Goal: Use online tool/utility: Utilize a website feature to perform a specific function

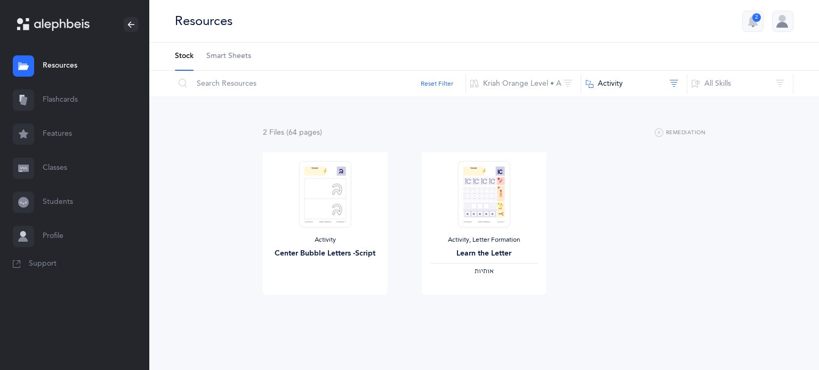
click at [85, 85] on link "Flashcards" at bounding box center [74, 100] width 149 height 34
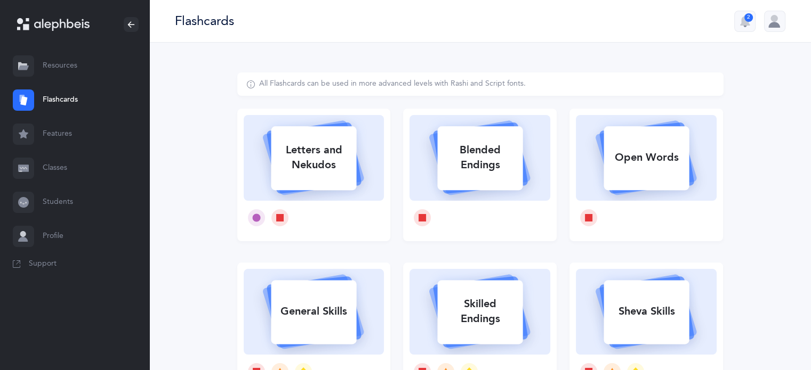
click at [353, 189] on rect at bounding box center [313, 158] width 85 height 64
select select
select select "single"
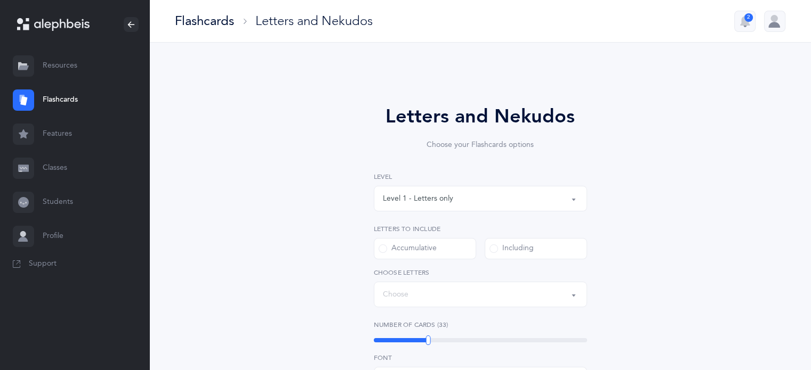
select select "27"
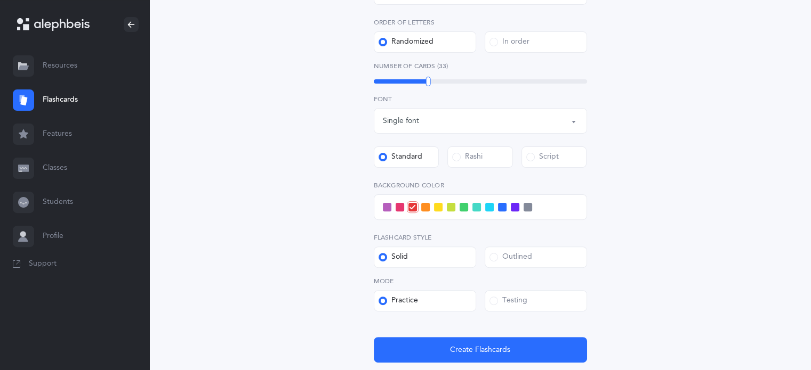
scroll to position [304, 0]
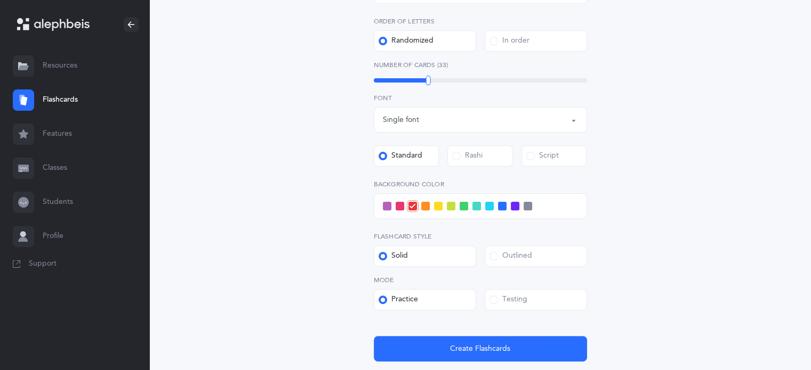
click at [476, 202] on span at bounding box center [476, 206] width 9 height 9
click at [0, 0] on input "checkbox" at bounding box center [0, 0] width 0 height 0
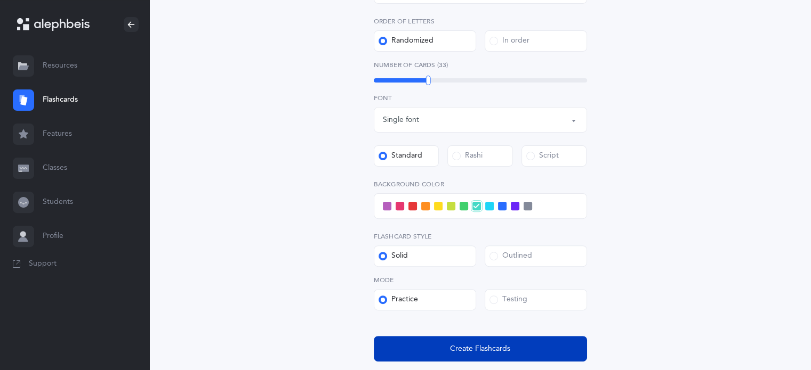
click at [469, 352] on span "Create Flashcards" at bounding box center [480, 349] width 60 height 11
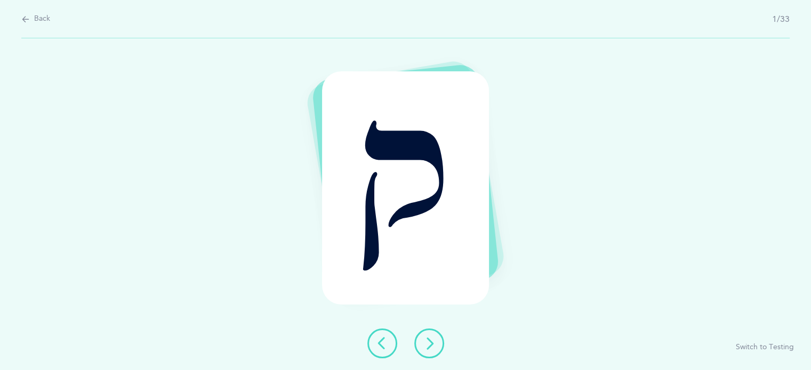
scroll to position [0, 0]
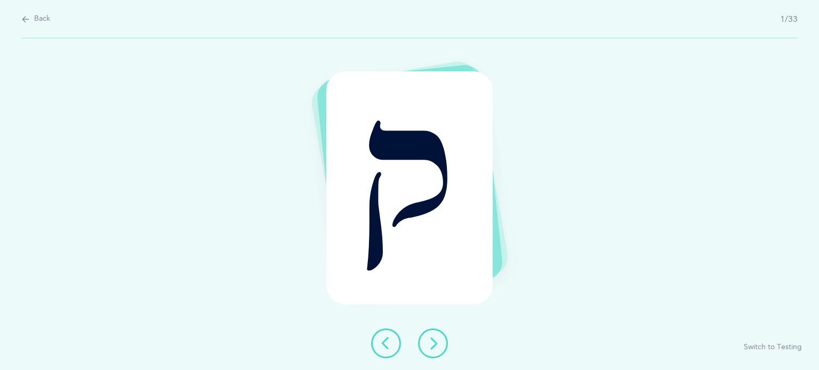
click at [431, 343] on icon at bounding box center [432, 343] width 13 height 13
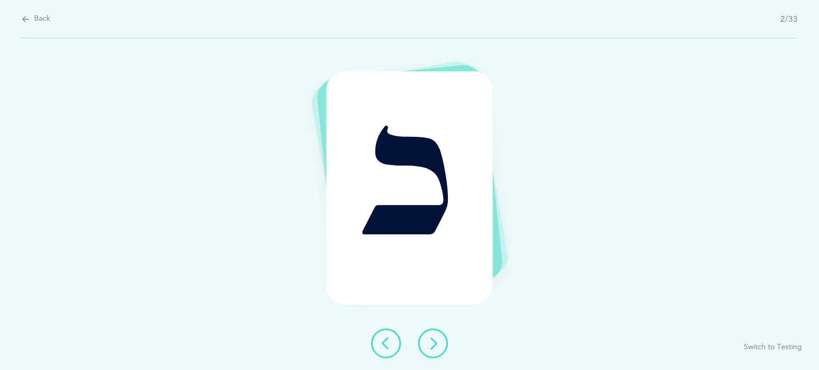
click at [431, 343] on icon at bounding box center [432, 343] width 13 height 13
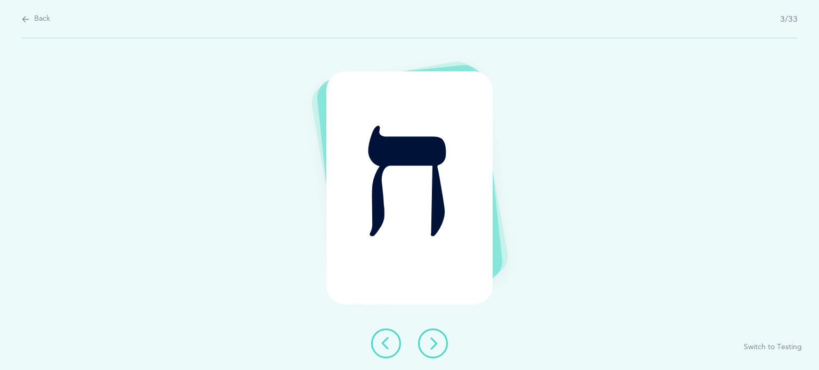
click at [431, 343] on icon at bounding box center [432, 343] width 13 height 13
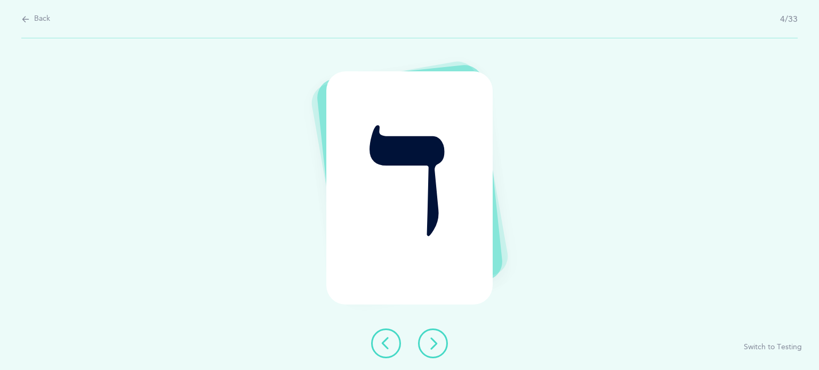
click at [431, 343] on icon at bounding box center [432, 343] width 13 height 13
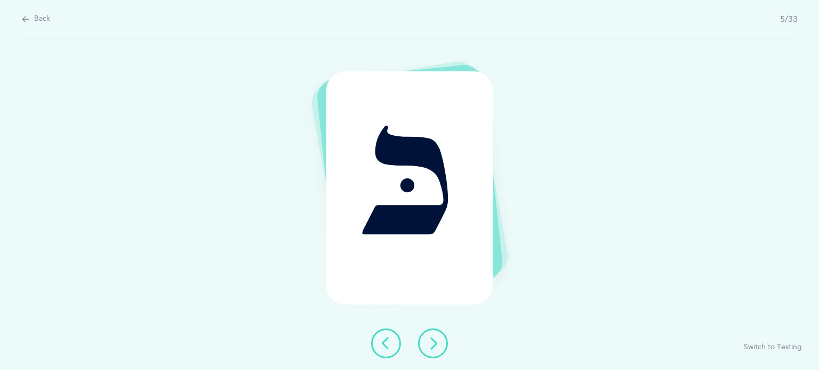
click at [431, 343] on icon at bounding box center [432, 343] width 13 height 13
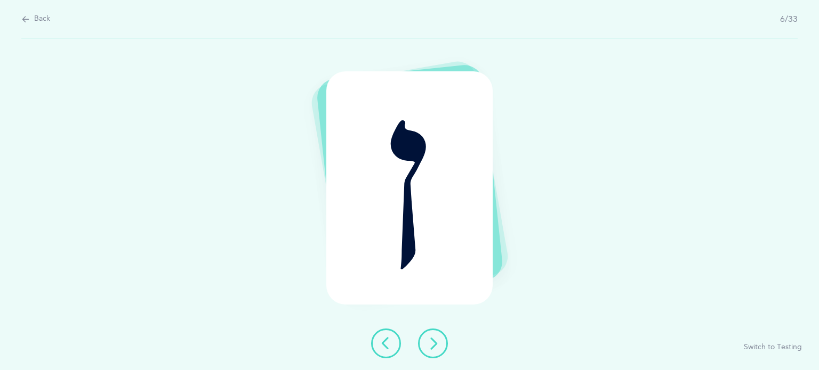
click at [431, 343] on icon at bounding box center [432, 343] width 13 height 13
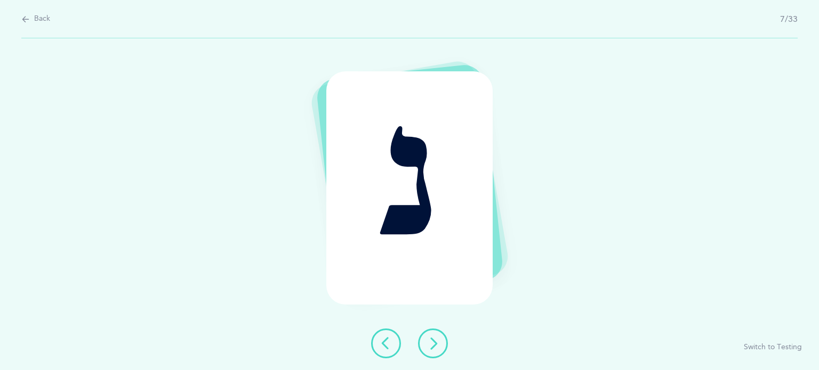
click at [431, 343] on icon at bounding box center [432, 343] width 13 height 13
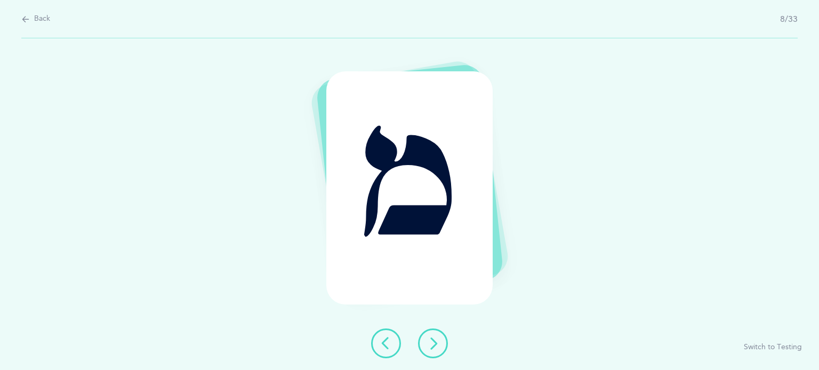
click at [431, 343] on icon at bounding box center [432, 343] width 13 height 13
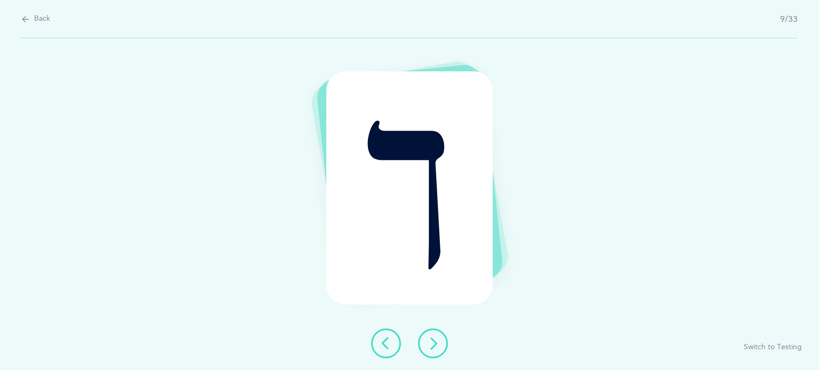
click at [431, 343] on icon at bounding box center [432, 343] width 13 height 13
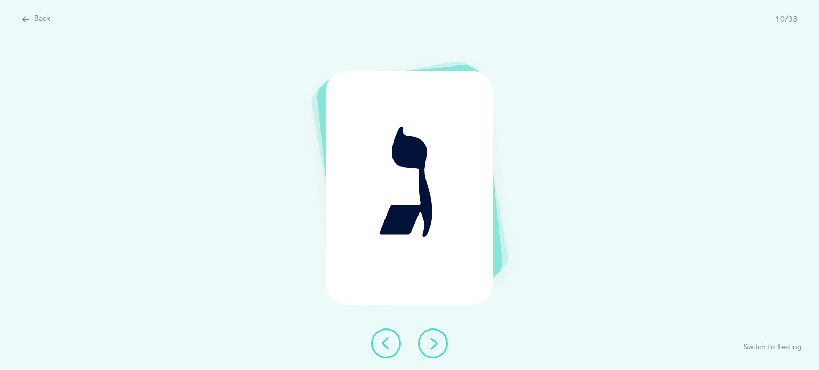
click at [431, 343] on icon at bounding box center [432, 343] width 13 height 13
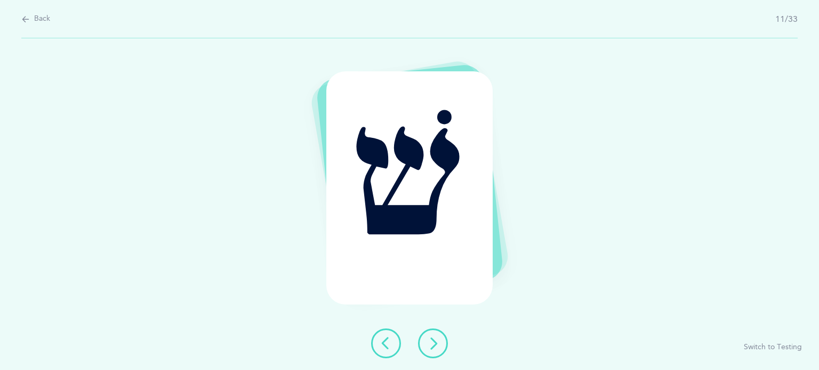
click at [431, 343] on icon at bounding box center [432, 343] width 13 height 13
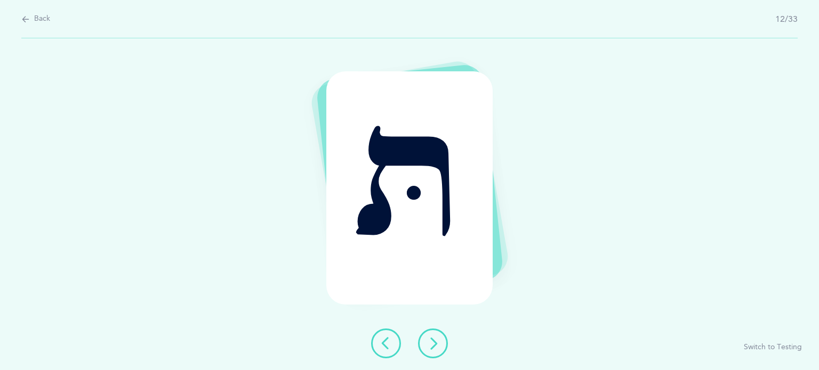
click at [431, 343] on icon at bounding box center [432, 343] width 13 height 13
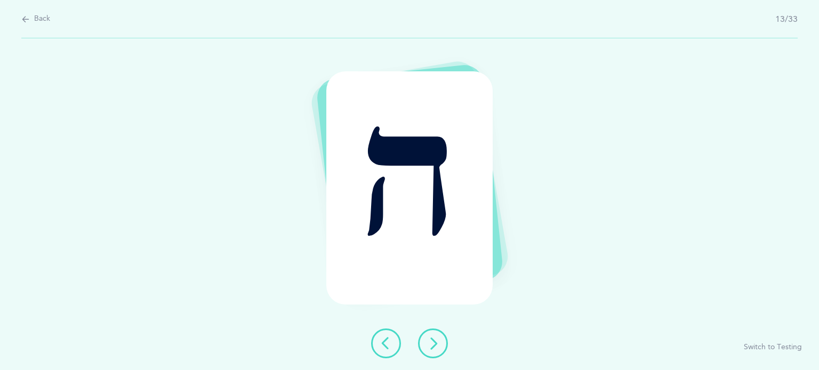
click at [431, 343] on icon at bounding box center [432, 343] width 13 height 13
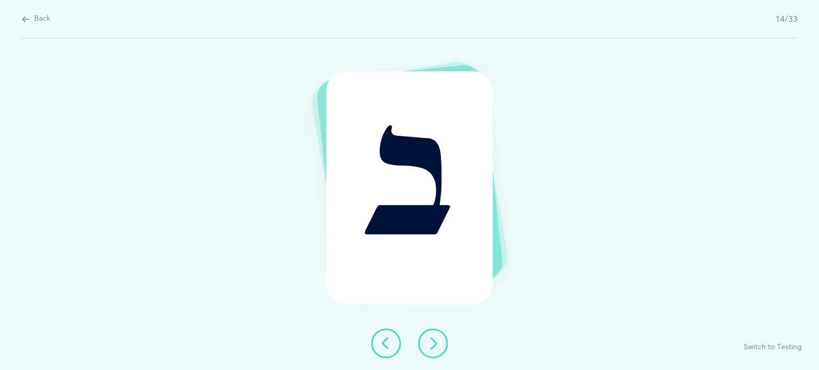
click at [431, 343] on icon at bounding box center [432, 343] width 13 height 13
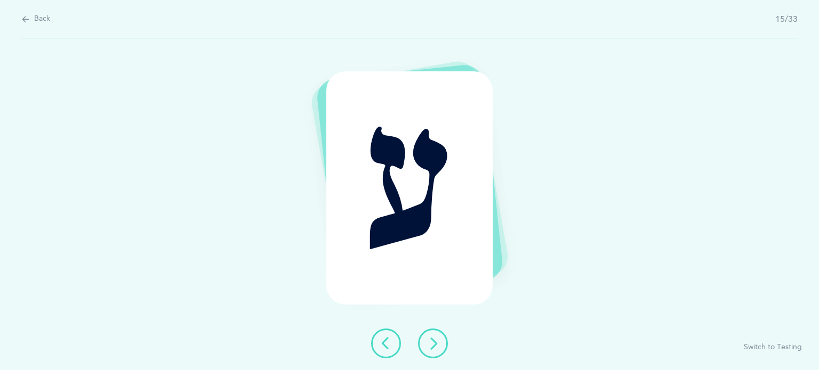
click at [431, 343] on icon at bounding box center [432, 343] width 13 height 13
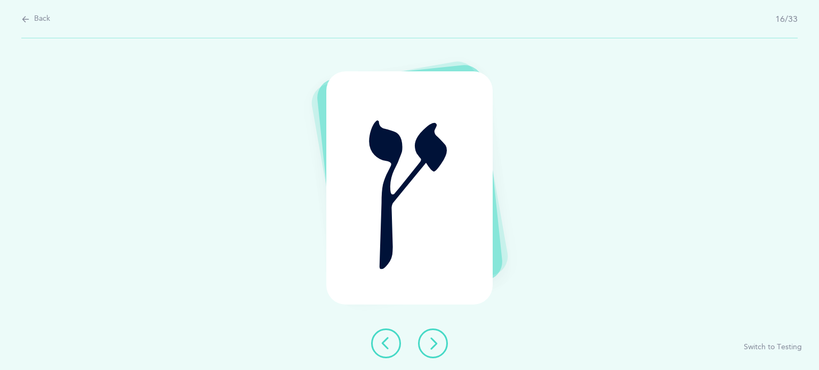
click at [431, 343] on icon at bounding box center [432, 343] width 13 height 13
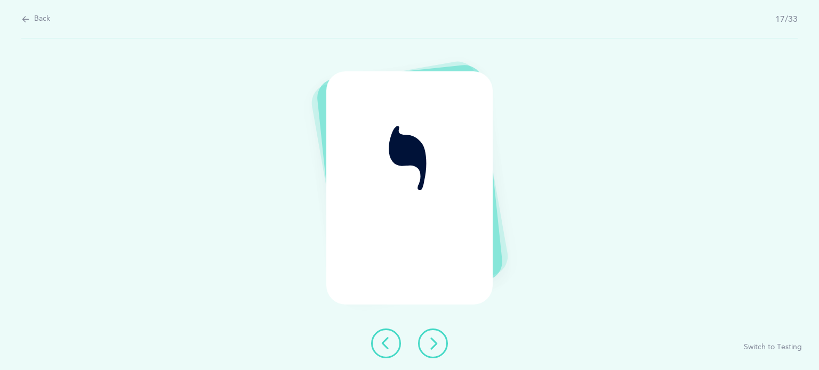
click at [431, 343] on icon at bounding box center [432, 343] width 13 height 13
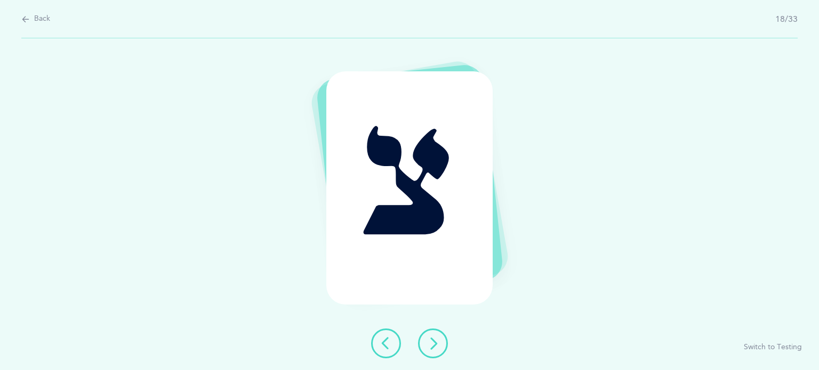
click at [431, 343] on icon at bounding box center [432, 343] width 13 height 13
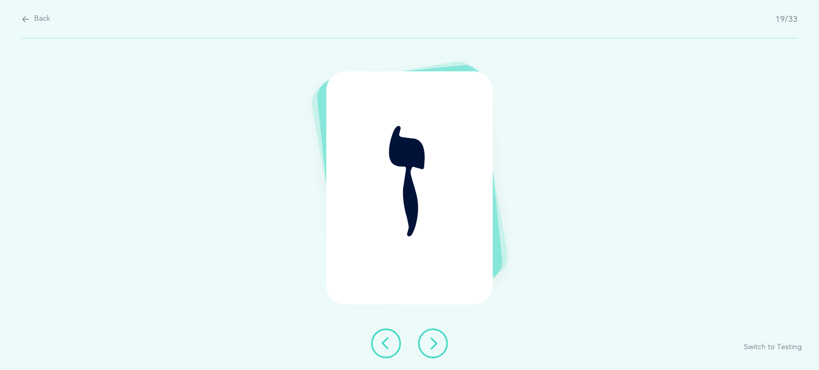
click at [431, 343] on icon at bounding box center [432, 343] width 13 height 13
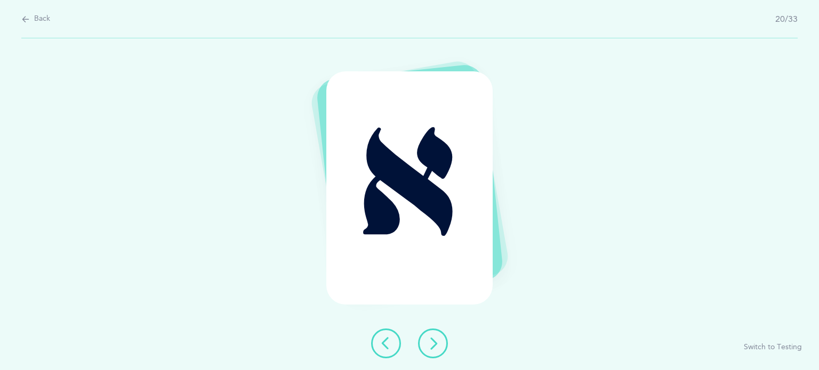
click at [431, 343] on icon at bounding box center [432, 343] width 13 height 13
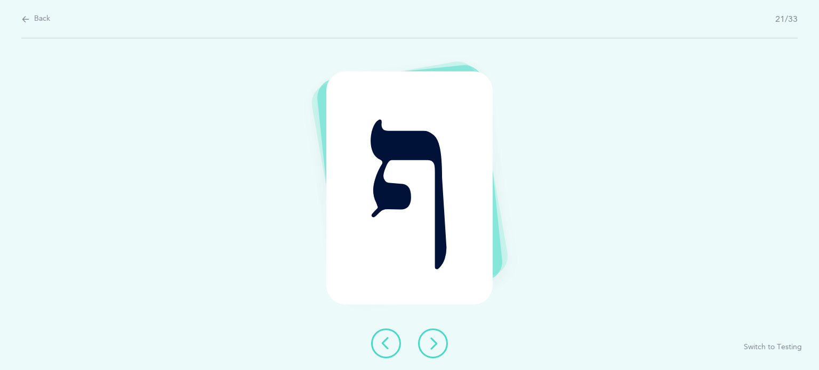
click at [431, 343] on icon at bounding box center [432, 343] width 13 height 13
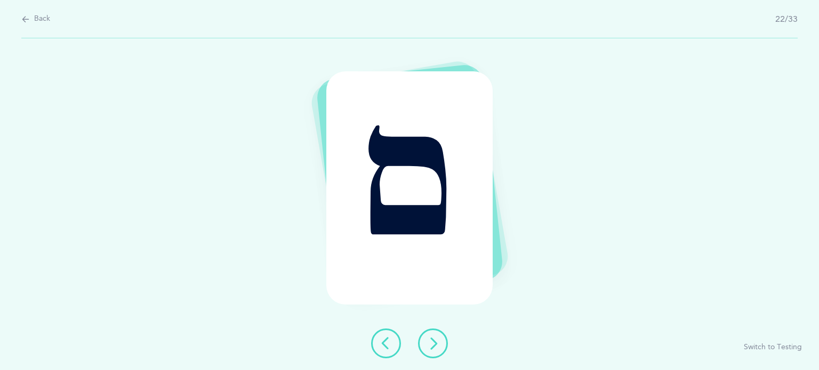
click at [431, 343] on icon at bounding box center [432, 343] width 13 height 13
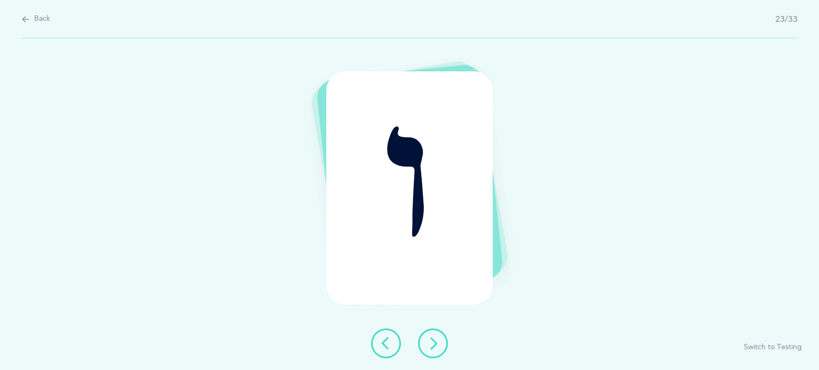
click at [431, 343] on icon at bounding box center [432, 343] width 13 height 13
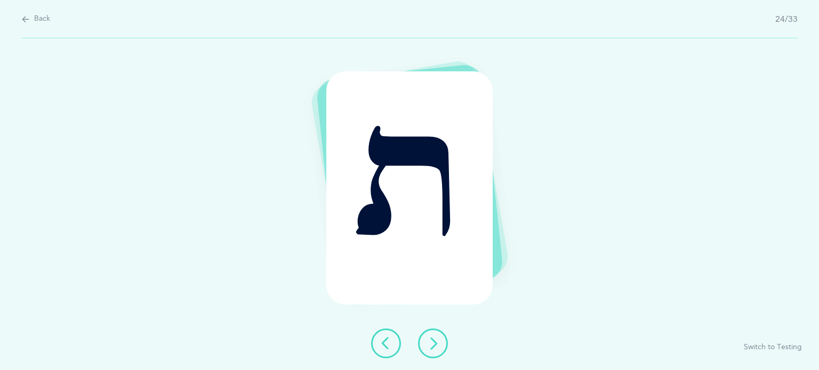
click at [431, 343] on icon at bounding box center [432, 343] width 13 height 13
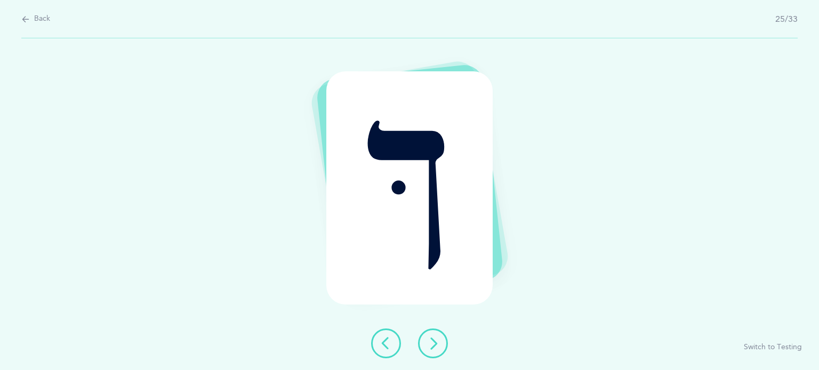
click at [431, 343] on icon at bounding box center [432, 343] width 13 height 13
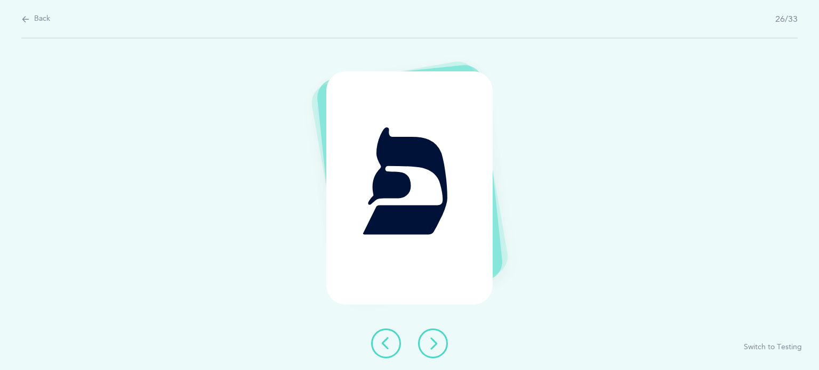
click at [431, 343] on icon at bounding box center [432, 343] width 13 height 13
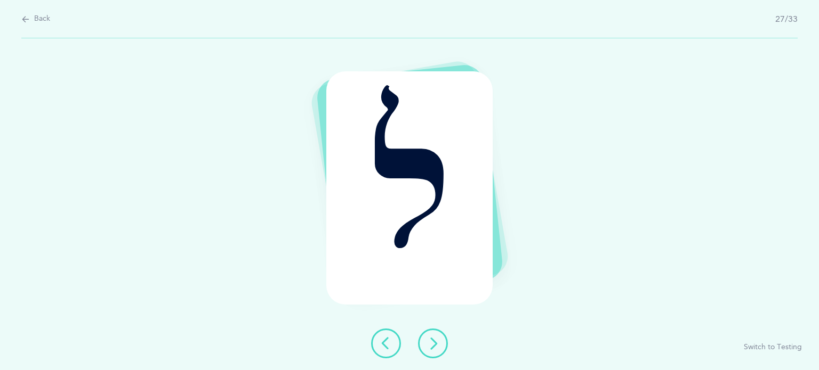
click at [431, 343] on icon at bounding box center [432, 343] width 13 height 13
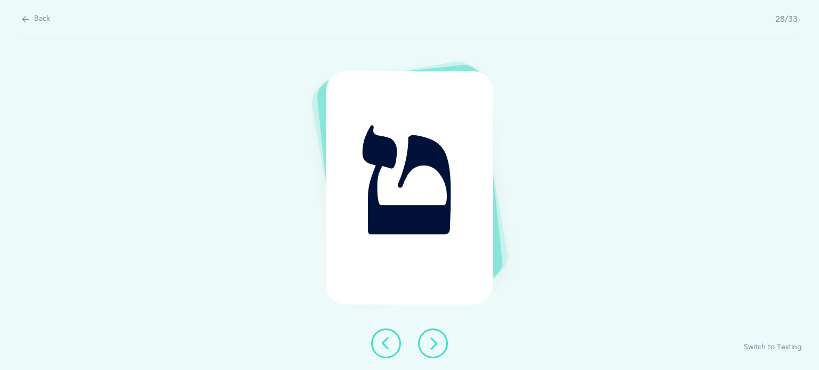
click at [431, 343] on icon at bounding box center [432, 343] width 13 height 13
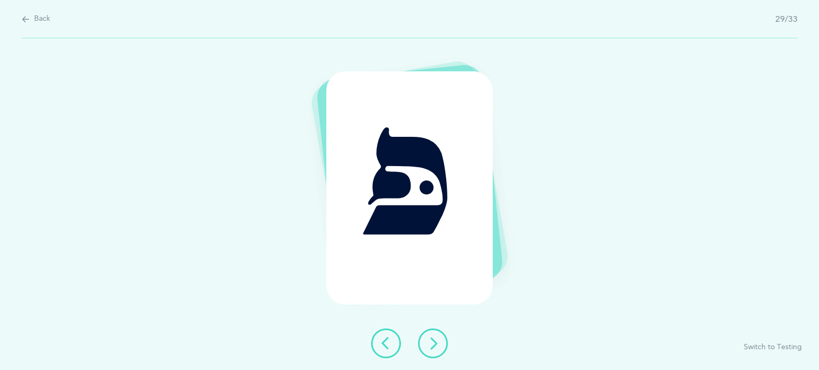
click at [431, 343] on icon at bounding box center [432, 343] width 13 height 13
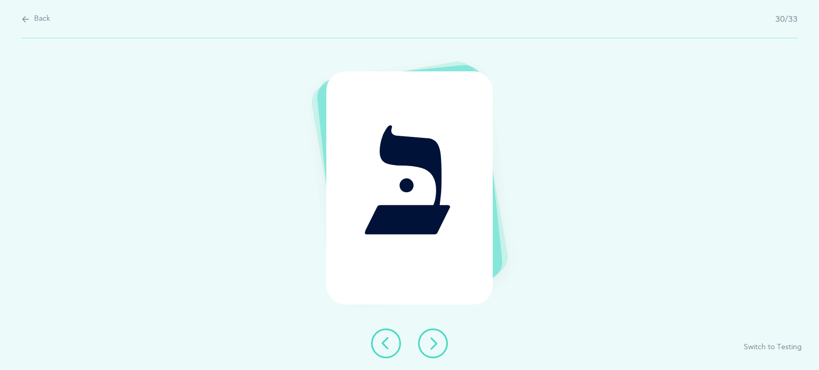
click at [431, 343] on icon at bounding box center [432, 343] width 13 height 13
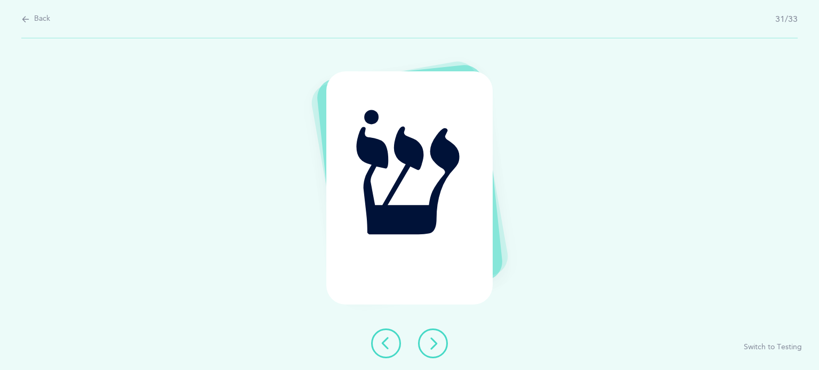
click at [431, 343] on icon at bounding box center [432, 343] width 13 height 13
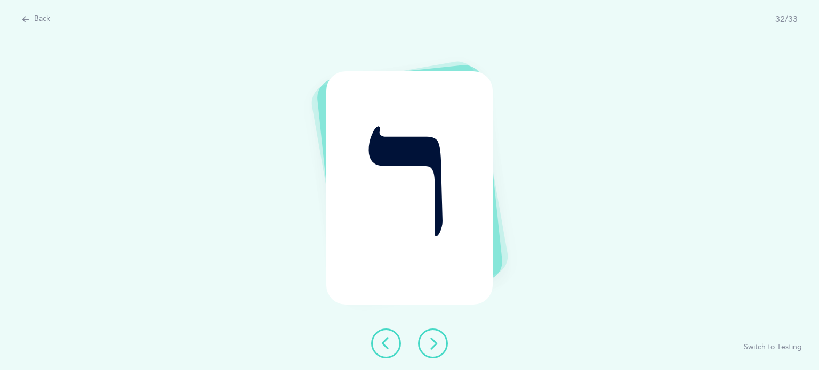
click at [431, 343] on icon at bounding box center [432, 343] width 13 height 13
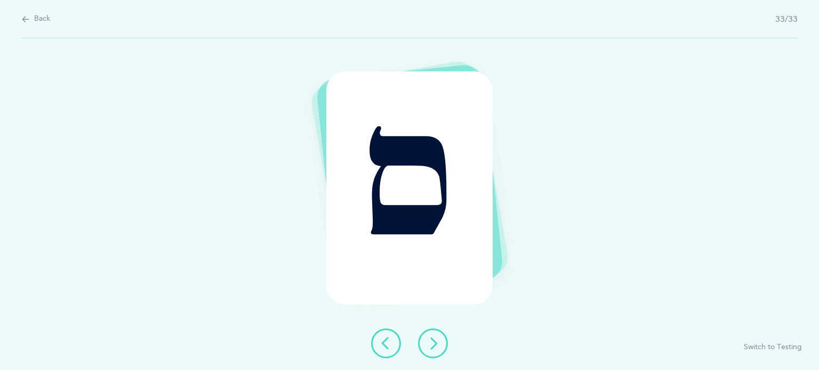
click at [441, 349] on button at bounding box center [433, 344] width 30 height 30
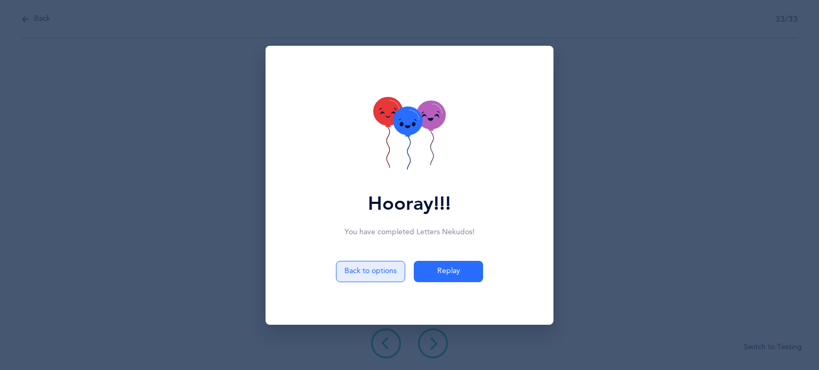
click at [375, 269] on button "Back to options" at bounding box center [370, 271] width 69 height 21
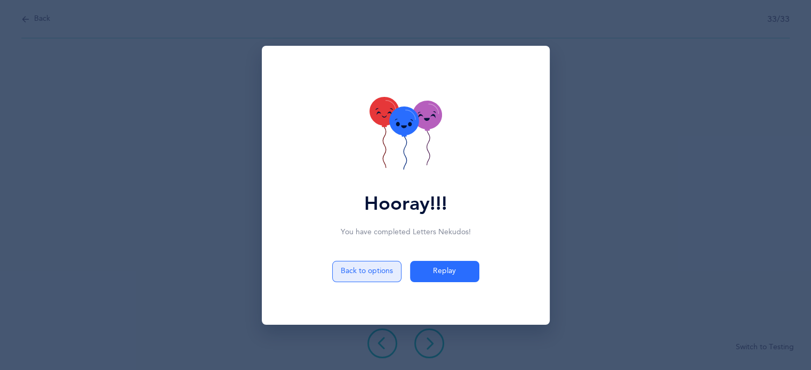
select select "27"
select select "single"
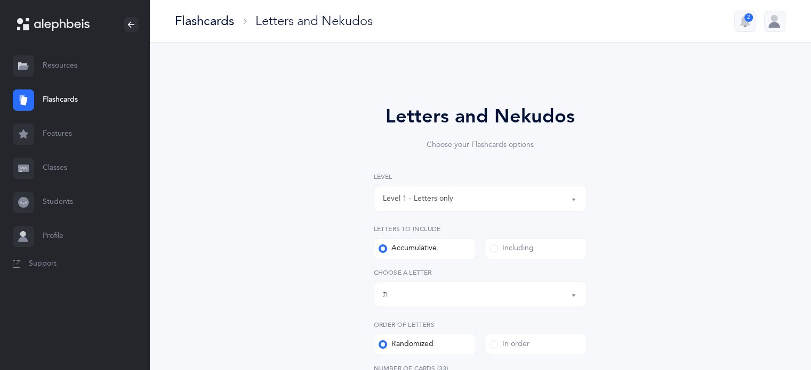
click at [207, 29] on div "Flashcards" at bounding box center [204, 21] width 59 height 18
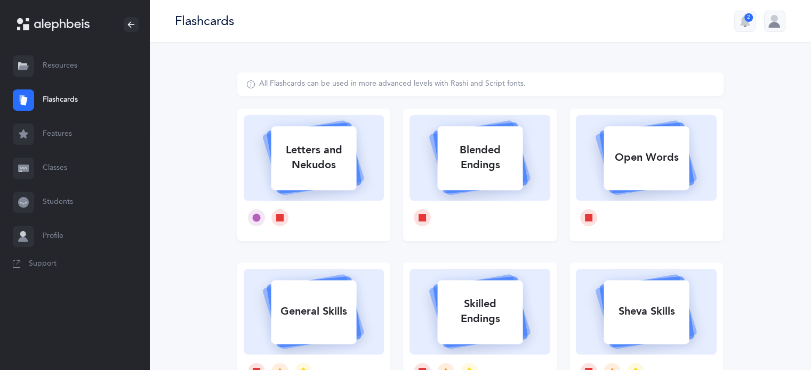
click at [328, 147] on div "Letters and Nekudos" at bounding box center [313, 157] width 85 height 43
select select "27"
select select "single"
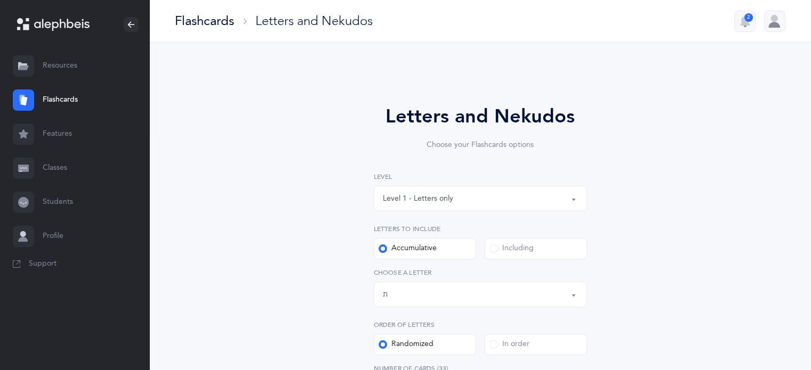
click at [451, 203] on div "Level 1 - Letters only" at bounding box center [418, 198] width 70 height 11
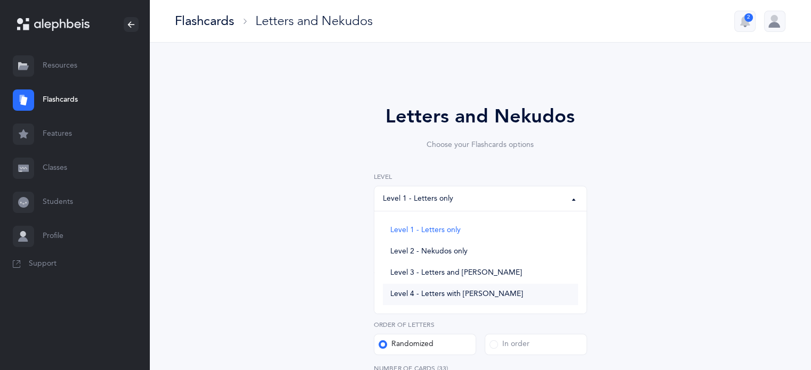
click at [424, 290] on span "Level 4 - Letters with [PERSON_NAME]" at bounding box center [456, 295] width 133 height 10
select select "4"
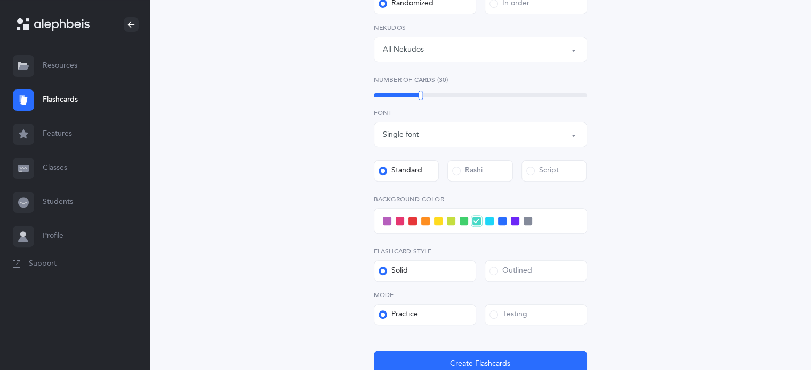
scroll to position [342, 0]
click at [435, 218] on span at bounding box center [438, 220] width 9 height 9
click at [0, 0] on input "checkbox" at bounding box center [0, 0] width 0 height 0
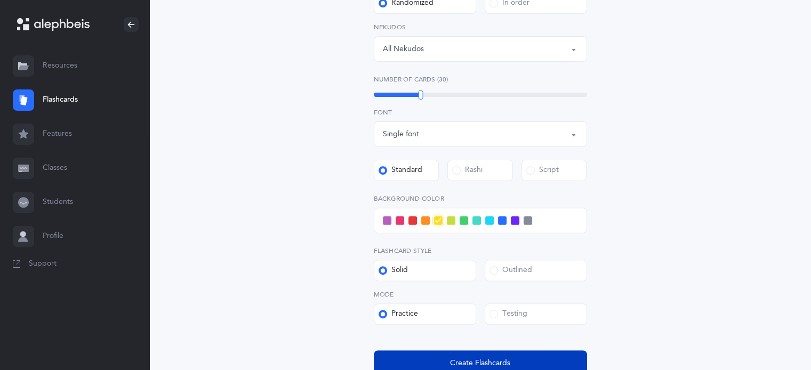
click at [465, 358] on span "Create Flashcards" at bounding box center [480, 363] width 60 height 11
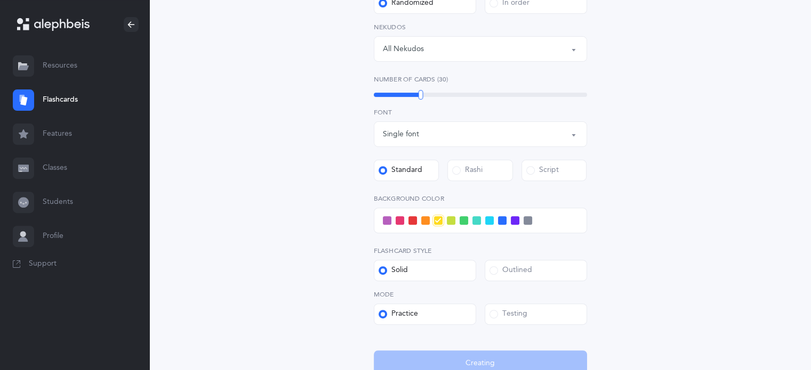
scroll to position [0, 0]
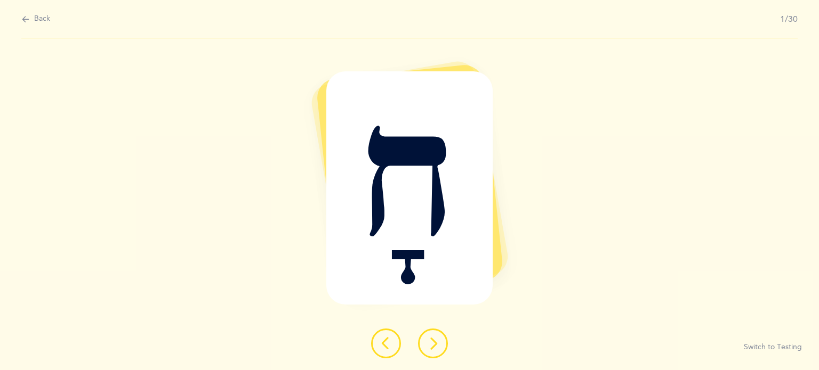
click at [435, 345] on icon at bounding box center [432, 343] width 13 height 13
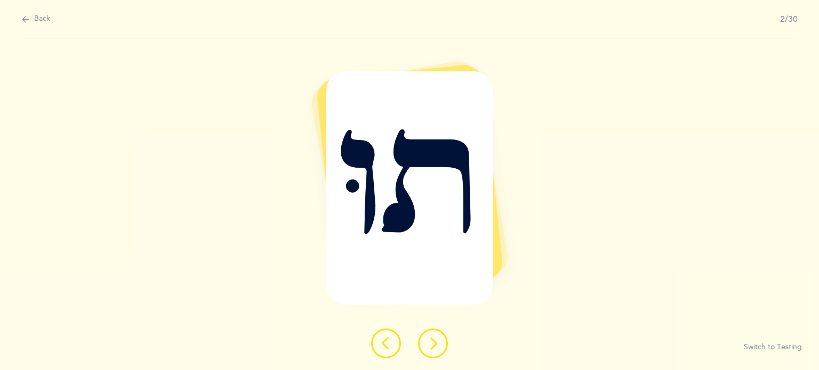
click at [435, 345] on icon at bounding box center [432, 343] width 13 height 13
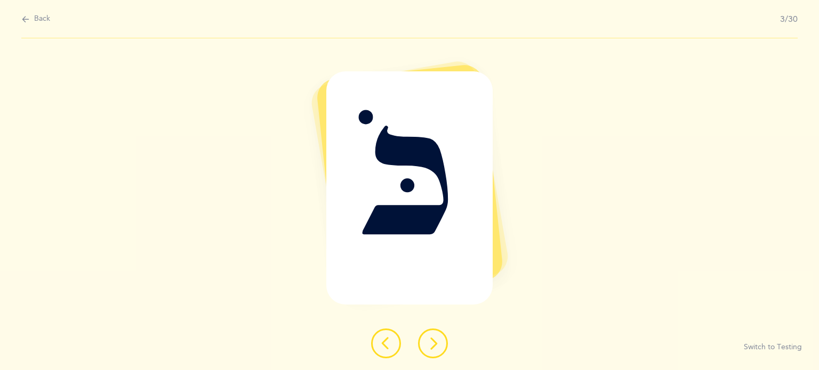
click at [435, 345] on icon at bounding box center [432, 343] width 13 height 13
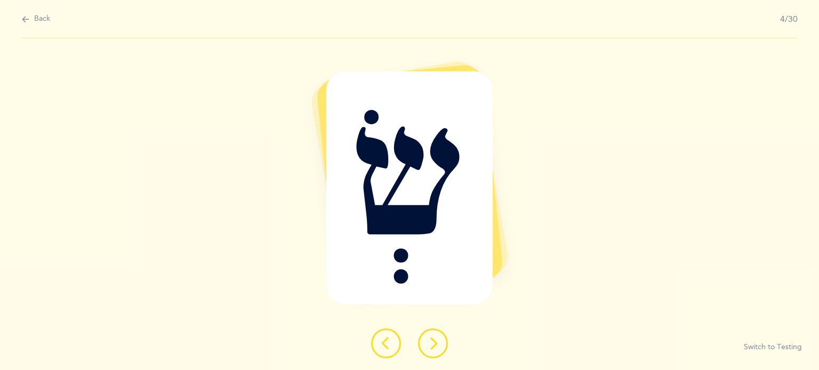
click at [435, 345] on icon at bounding box center [432, 343] width 13 height 13
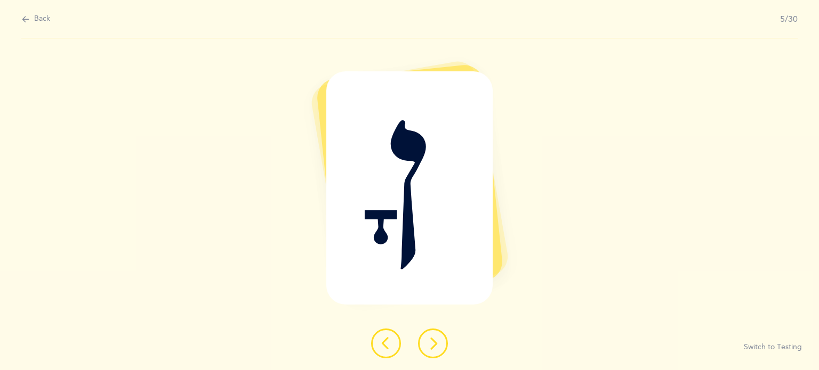
click at [435, 345] on icon at bounding box center [432, 343] width 13 height 13
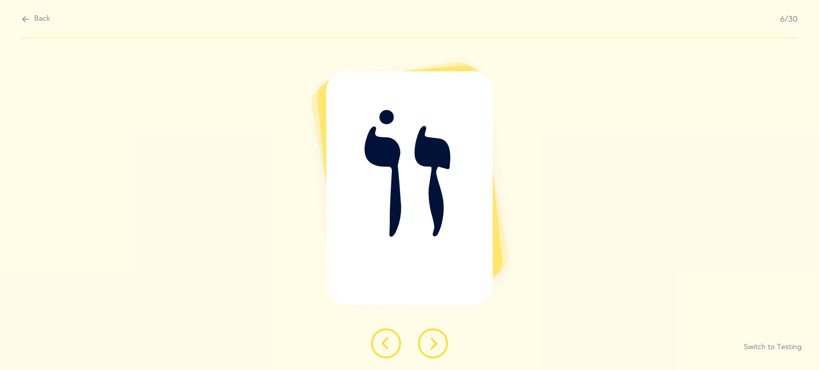
click at [435, 345] on icon at bounding box center [432, 343] width 13 height 13
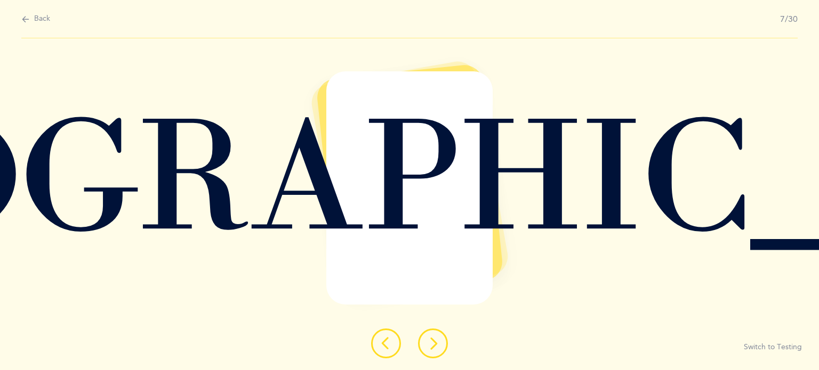
click at [439, 347] on button at bounding box center [433, 344] width 30 height 30
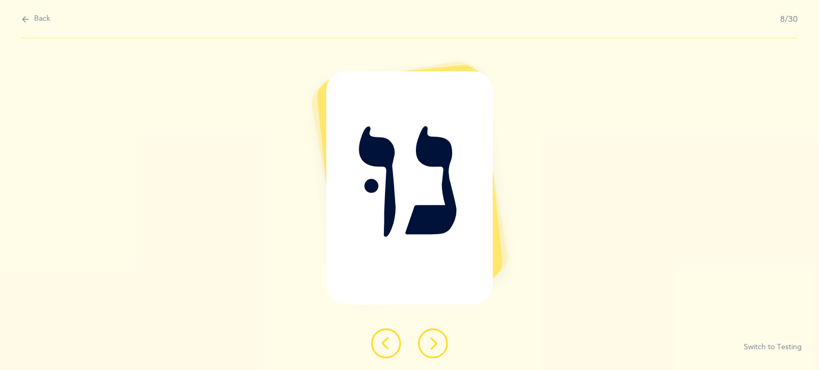
click at [443, 352] on button at bounding box center [433, 344] width 30 height 30
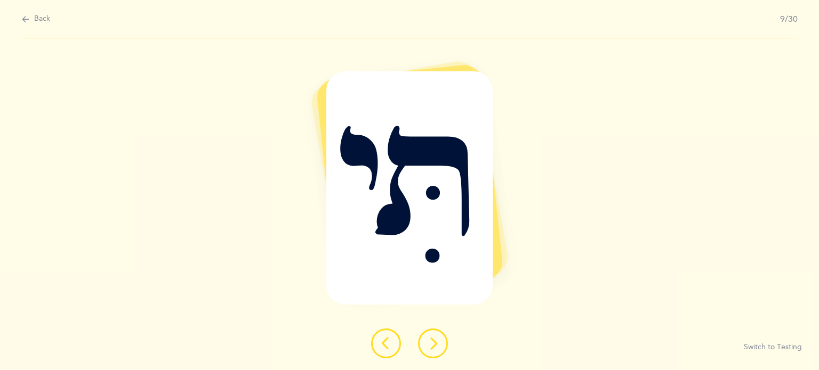
click at [443, 352] on button at bounding box center [433, 344] width 30 height 30
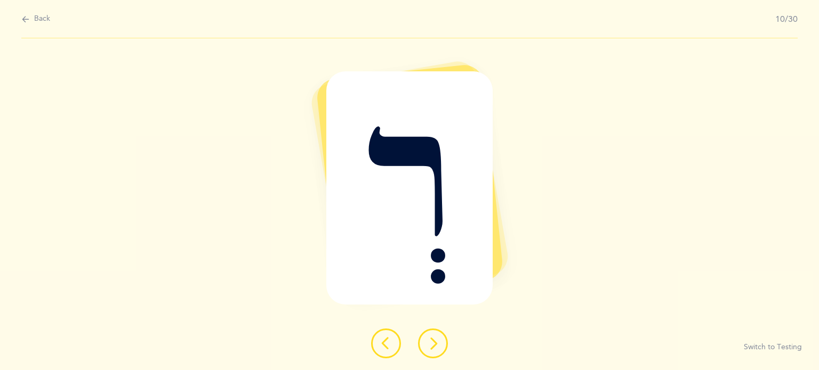
click at [443, 352] on button at bounding box center [433, 344] width 30 height 30
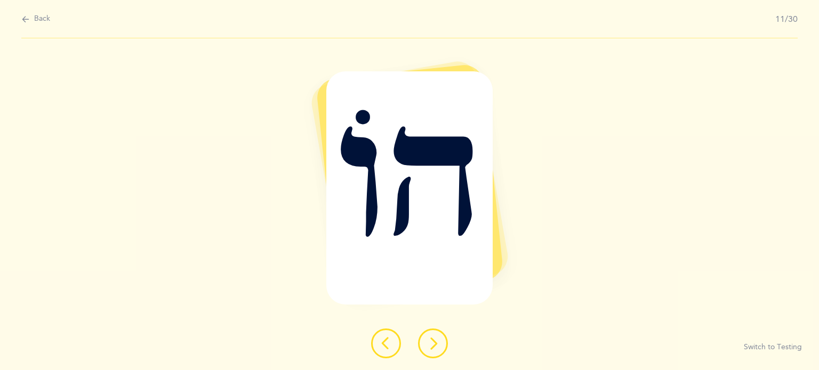
click at [384, 338] on icon at bounding box center [385, 343] width 13 height 13
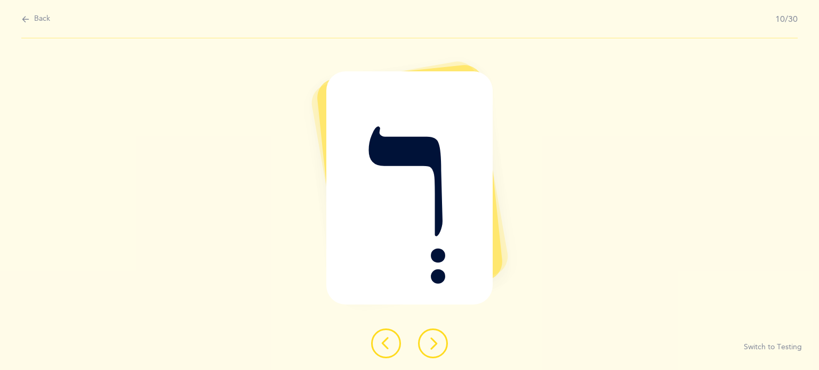
click at [432, 336] on button at bounding box center [433, 344] width 30 height 30
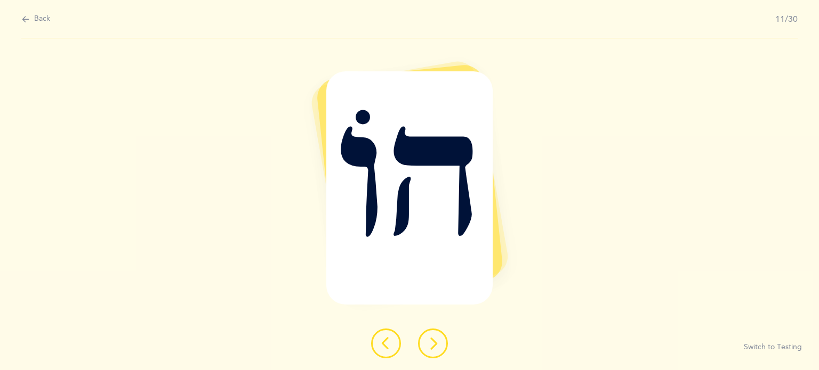
click at [432, 336] on button at bounding box center [433, 344] width 30 height 30
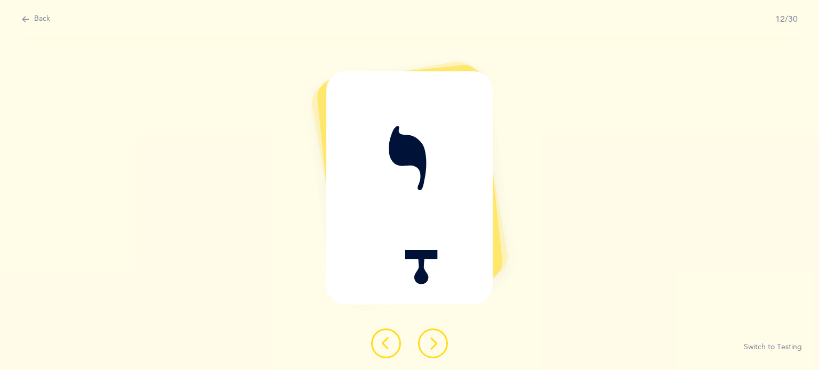
click at [432, 336] on button at bounding box center [433, 344] width 30 height 30
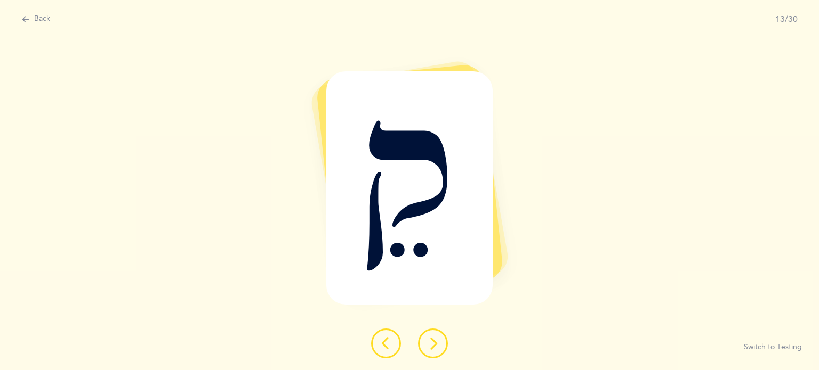
click at [432, 336] on button at bounding box center [433, 344] width 30 height 30
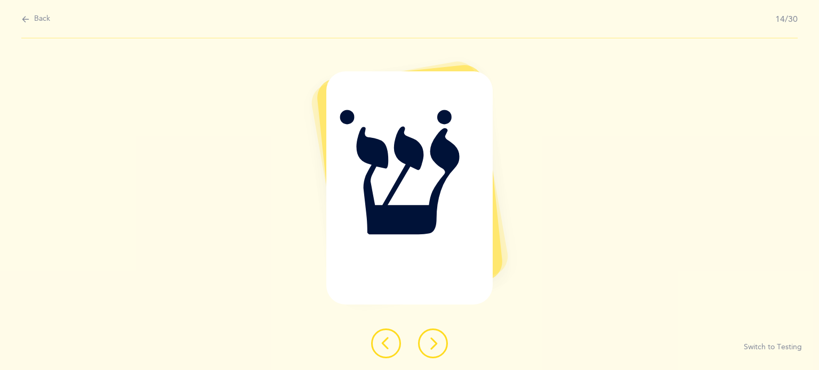
click at [440, 340] on button at bounding box center [433, 344] width 30 height 30
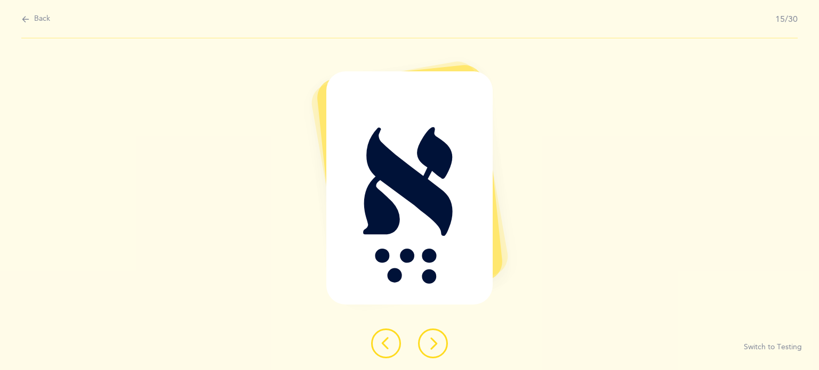
click at [440, 340] on button at bounding box center [433, 344] width 30 height 30
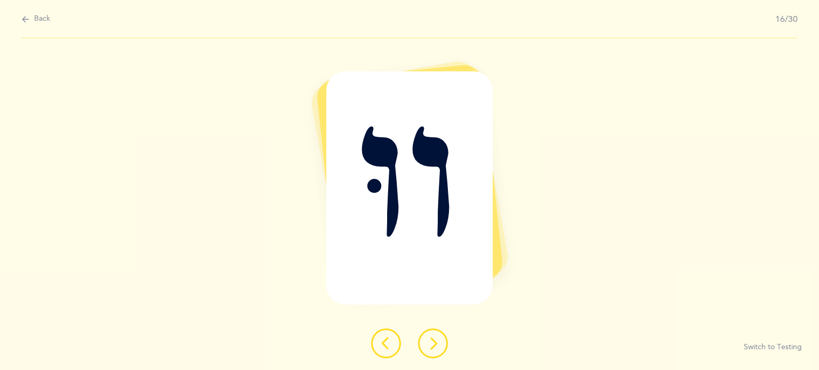
click at [429, 349] on icon at bounding box center [432, 343] width 13 height 13
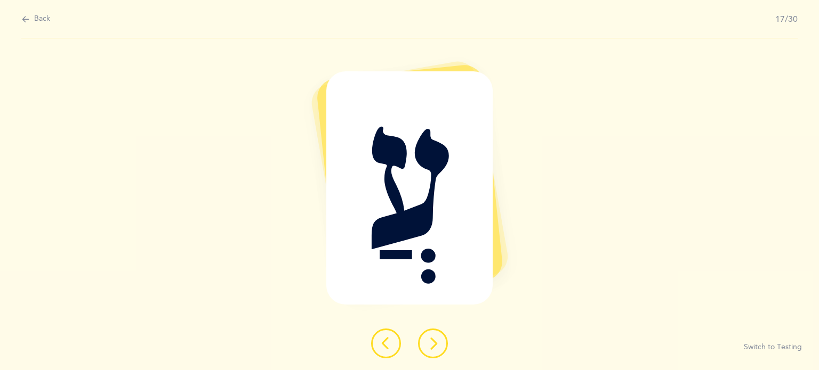
click at [439, 338] on icon at bounding box center [432, 343] width 13 height 13
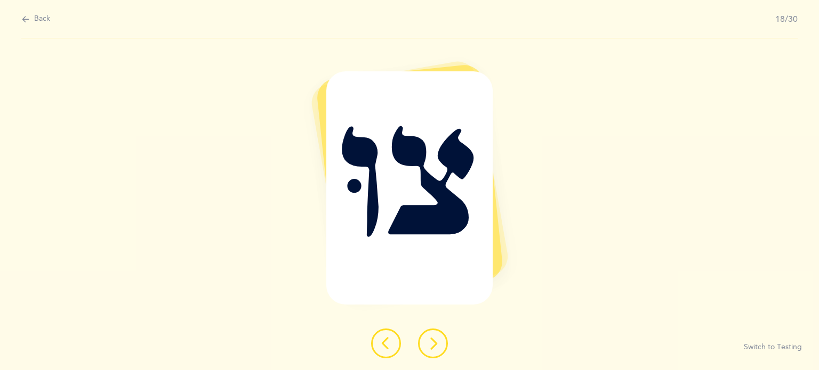
click at [439, 338] on icon at bounding box center [432, 343] width 13 height 13
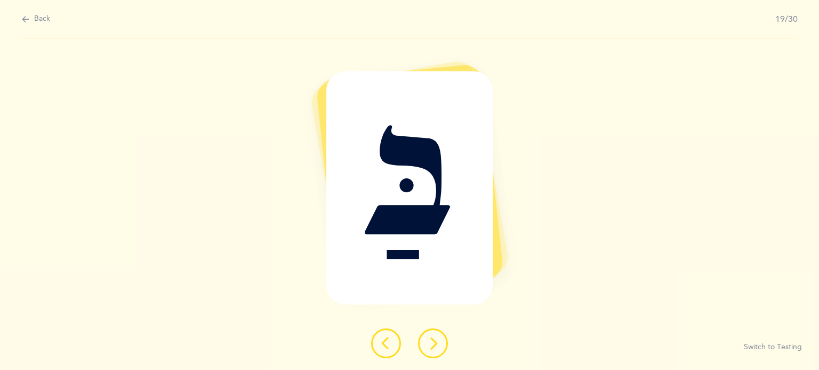
click at [388, 336] on button at bounding box center [386, 344] width 30 height 30
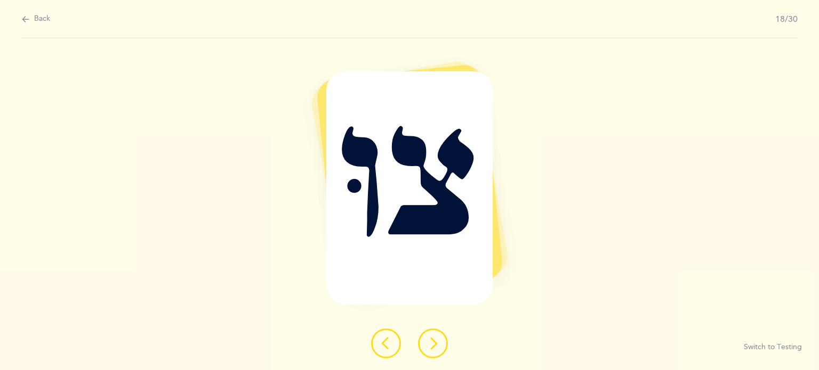
click at [437, 347] on icon at bounding box center [432, 343] width 13 height 13
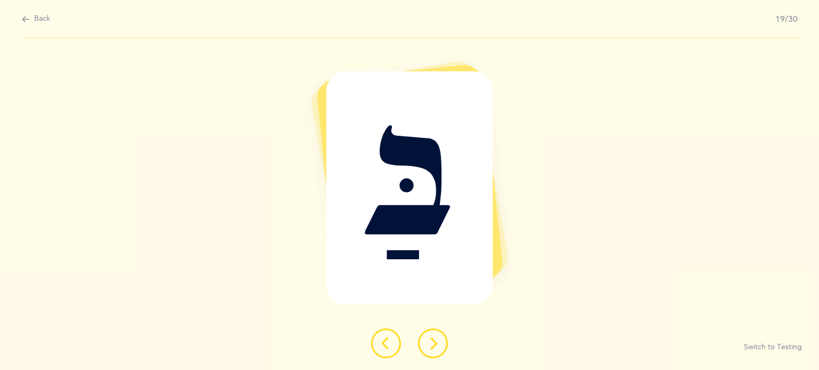
click at [437, 347] on icon at bounding box center [432, 343] width 13 height 13
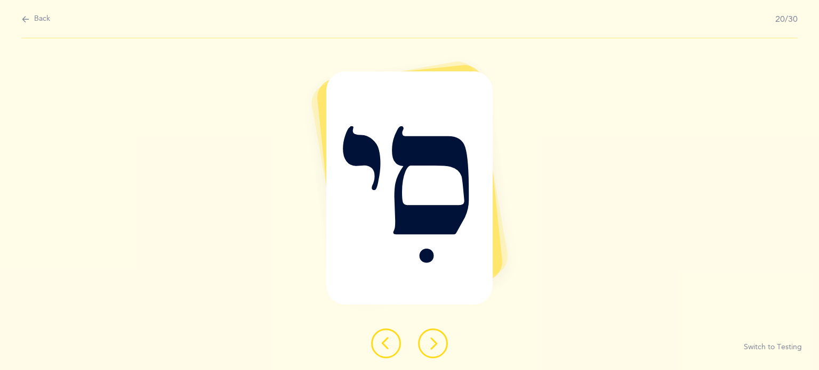
click at [437, 347] on icon at bounding box center [432, 343] width 13 height 13
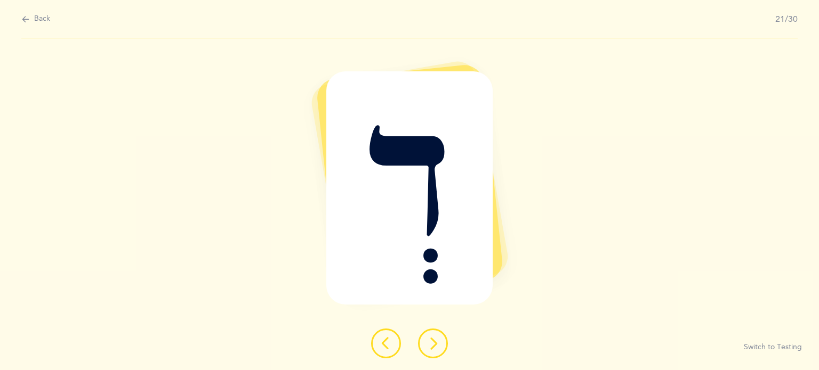
click at [437, 347] on icon at bounding box center [432, 343] width 13 height 13
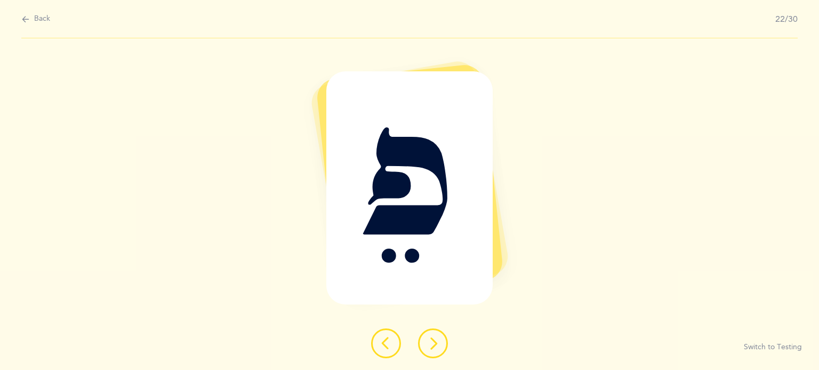
click at [437, 347] on icon at bounding box center [432, 343] width 13 height 13
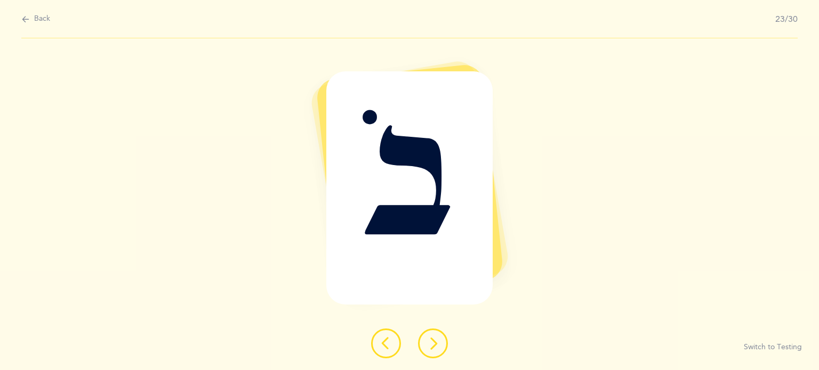
click at [437, 347] on icon at bounding box center [432, 343] width 13 height 13
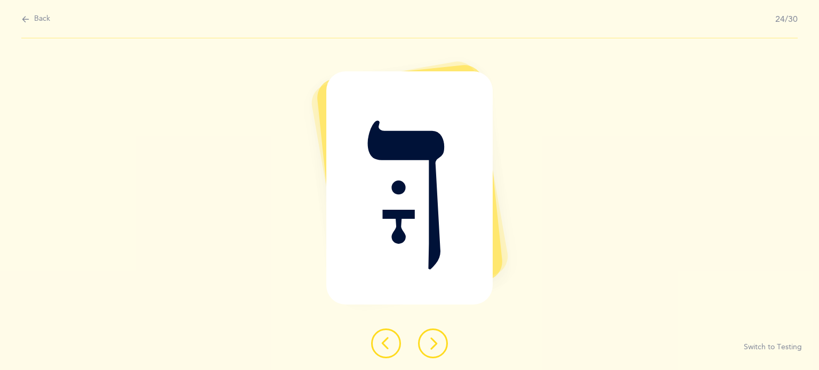
click at [437, 347] on icon at bounding box center [432, 343] width 13 height 13
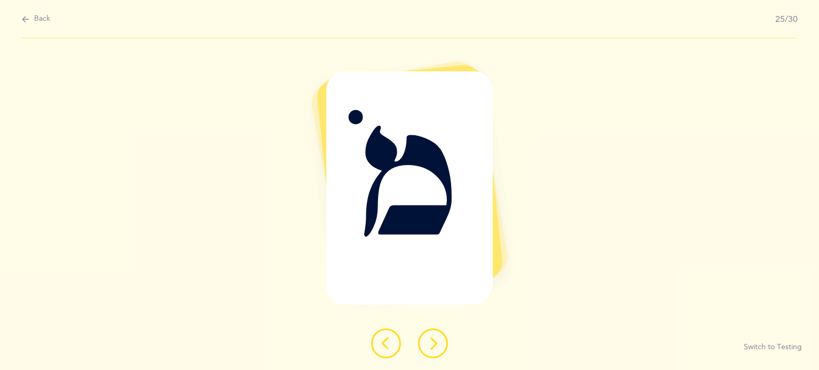
click at [437, 347] on icon at bounding box center [432, 343] width 13 height 13
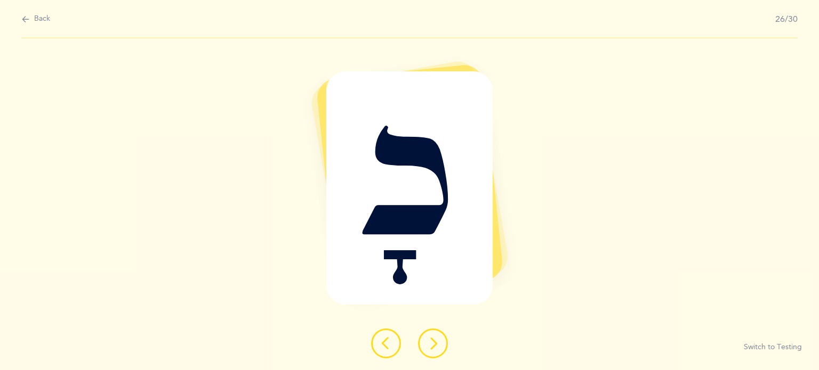
click at [437, 347] on icon at bounding box center [432, 343] width 13 height 13
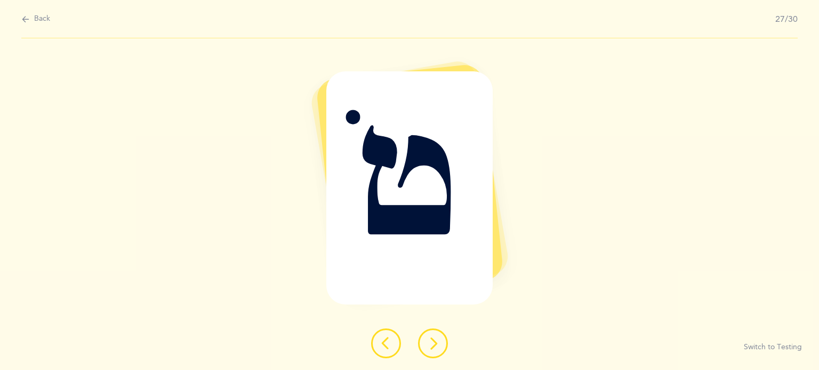
click at [437, 347] on icon at bounding box center [432, 343] width 13 height 13
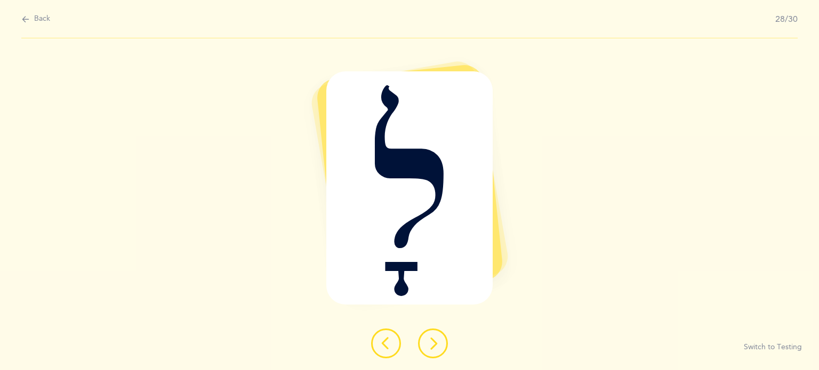
click at [437, 347] on icon at bounding box center [432, 343] width 13 height 13
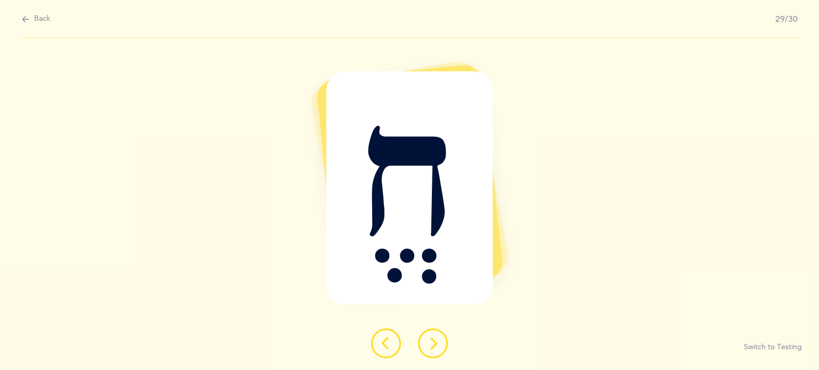
click at [437, 347] on icon at bounding box center [432, 343] width 13 height 13
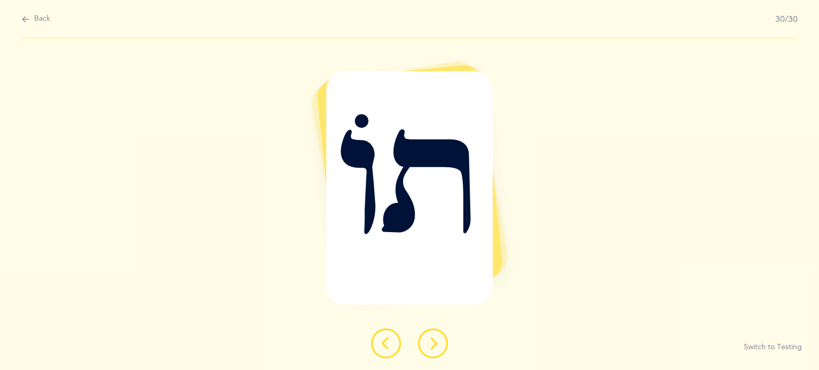
click at [437, 347] on icon at bounding box center [432, 343] width 13 height 13
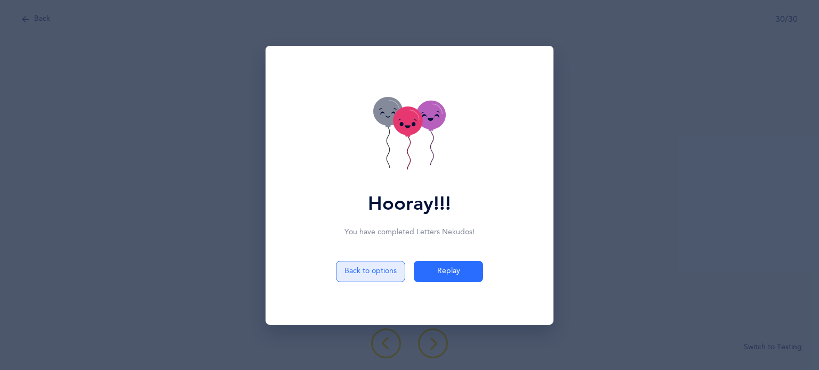
click at [343, 268] on button "Back to options" at bounding box center [370, 271] width 69 height 21
select select "4"
select select "27"
select select "single"
